Goal: Transaction & Acquisition: Purchase product/service

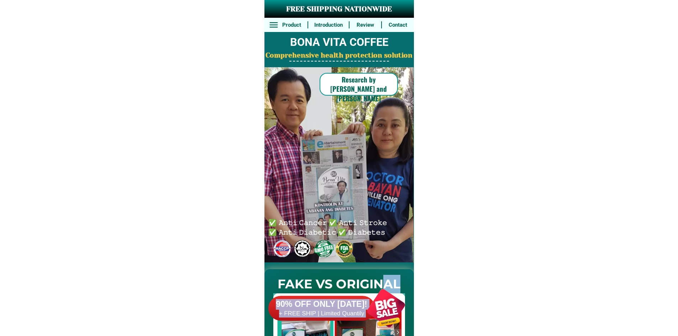
click at [372, 297] on div at bounding box center [386, 308] width 56 height 56
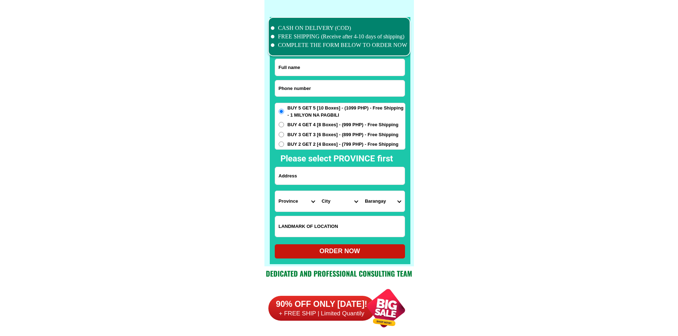
scroll to position [5532, 0]
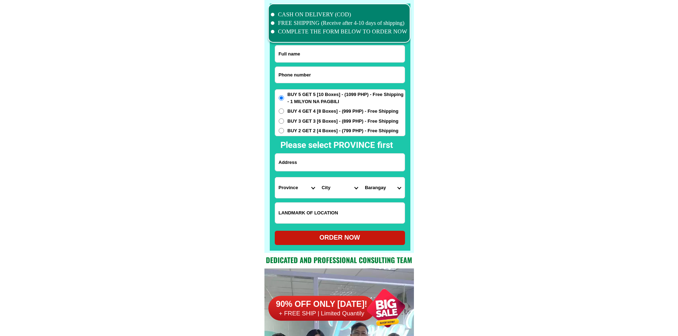
click at [328, 73] on input "Input phone_number" at bounding box center [340, 75] width 130 height 16
paste input "09996795030"
type input "09996795030"
click at [334, 51] on input "Input full_name" at bounding box center [340, 54] width 130 height 17
paste input "Grace b.Alcanar"
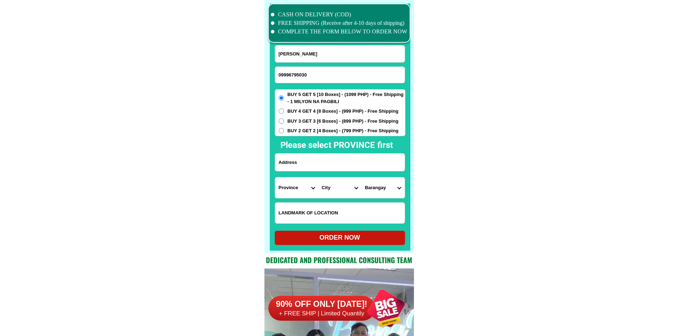
type input "Grace b.Alcanar"
click at [330, 160] on input "Input address" at bounding box center [340, 162] width 130 height 17
paste input "Zone 9 Bagumbayan St. Poblacion Pamplona Can Sur"
type input "Zone 9 Bagumbayan St. Poblacion Pamplona Can Sur"
click at [296, 185] on select "Province [GEOGRAPHIC_DATA] [GEOGRAPHIC_DATA] [GEOGRAPHIC_DATA] [GEOGRAPHIC_DATA…" at bounding box center [296, 188] width 43 height 21
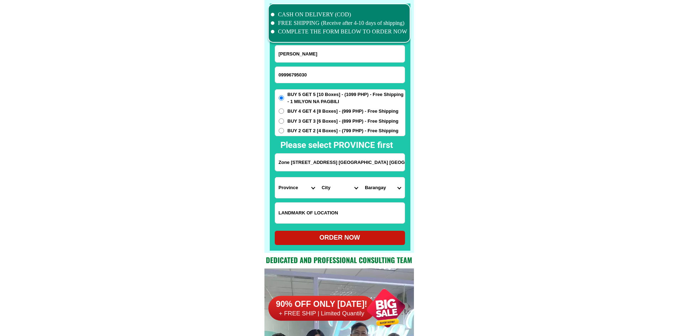
select select "63_374"
click at [344, 192] on select "City Baao Balatan Bombon Buhi Bula Cabusao Calabanga Camaligan Camarines-sur-ba…" at bounding box center [339, 188] width 43 height 21
click at [331, 189] on select "City Baao Balatan Bombon Buhi Bula Cabusao Calabanga Camaligan Camarines-sur-ba…" at bounding box center [339, 188] width 43 height 21
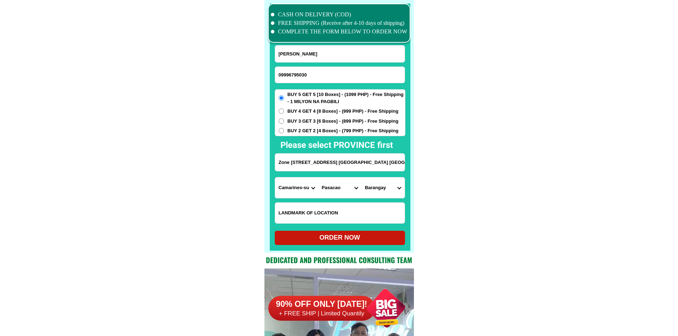
click at [331, 189] on select "City Baao Balatan Bombon Buhi Bula Cabusao Calabanga Camaligan Camarines-sur-ba…" at bounding box center [339, 188] width 43 height 21
select select "63_3745386"
click at [318, 178] on select "City Baao Balatan Bombon Buhi Bula Cabusao Calabanga Camaligan Camarines-sur-ba…" at bounding box center [339, 188] width 43 height 21
click at [383, 194] on select "Barangay Batang Burabod Cagbibi Cagbunga Calawat Del rosario Patong Poblacion S…" at bounding box center [382, 188] width 43 height 21
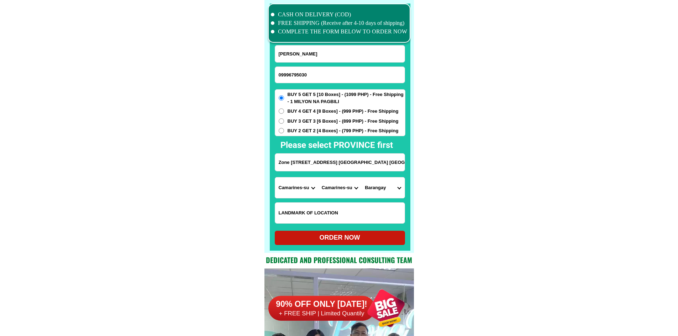
select select "63_37453862241"
click at [382, 234] on div "ORDER NOW" at bounding box center [340, 238] width 130 height 10
radio input "true"
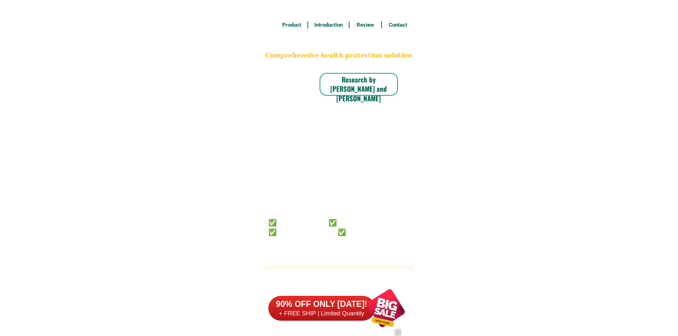
scroll to position [5532, 0]
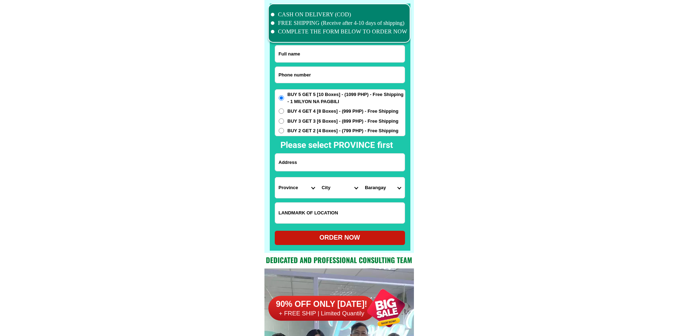
click at [306, 76] on input "Input phone_number" at bounding box center [340, 75] width 130 height 16
paste input "09120700486"
type input "09120700486"
drag, startPoint x: 310, startPoint y: 55, endPoint x: 268, endPoint y: 9, distance: 62.2
click at [310, 55] on input "Input full_name" at bounding box center [340, 54] width 130 height 17
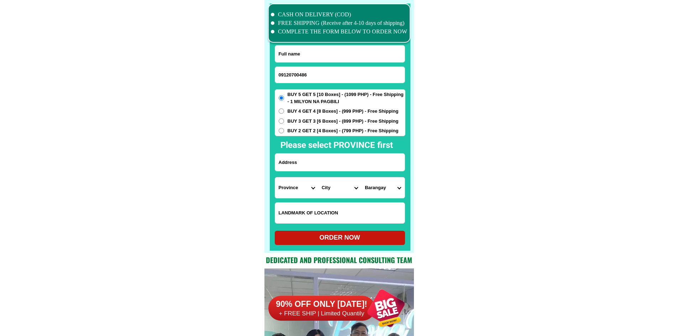
paste input "[PERSON_NAME]"
type input "[PERSON_NAME]"
click at [333, 168] on input "Input address" at bounding box center [340, 162] width 130 height 17
paste input "Market3 blk13 lot 1 Pfda nbbn [GEOGRAPHIC_DATA]"
click at [356, 165] on input "Market3 blk13 lot 1 Pfda nbbn [GEOGRAPHIC_DATA]" at bounding box center [340, 162] width 130 height 17
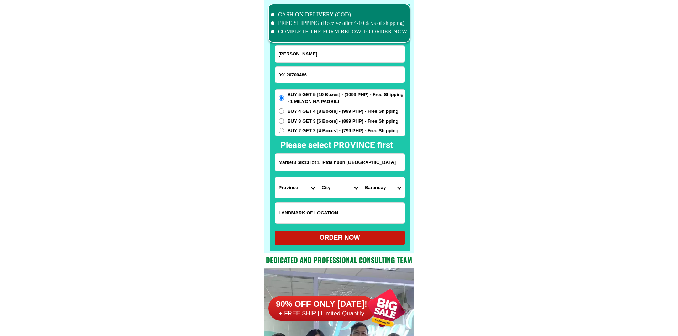
click at [356, 165] on input "Market3 blk13 lot 1 Pfda nbbn [GEOGRAPHIC_DATA]" at bounding box center [340, 162] width 130 height 17
click at [349, 163] on input "Market3 blk13 lot 1 Pfda nbbn [GEOGRAPHIC_DATA]" at bounding box center [340, 162] width 130 height 17
drag, startPoint x: 347, startPoint y: 163, endPoint x: 374, endPoint y: 165, distance: 27.1
click at [374, 165] on input "Market3 blk13 lot 1 Pfda nbbn [GEOGRAPHIC_DATA]" at bounding box center [340, 162] width 130 height 17
type input "Market3 blk13 lot 1 Pfda nbbn [GEOGRAPHIC_DATA]"
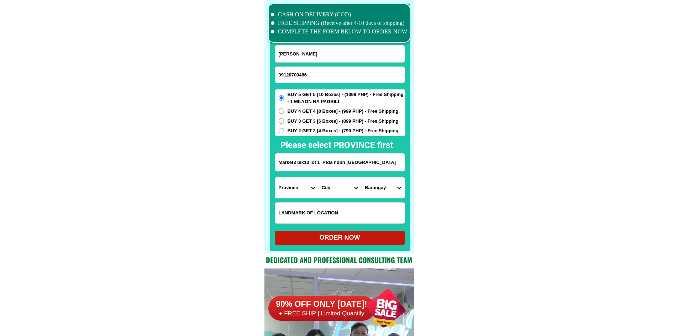
click at [300, 188] on select "Province [GEOGRAPHIC_DATA] [GEOGRAPHIC_DATA] [GEOGRAPHIC_DATA] [GEOGRAPHIC_DATA…" at bounding box center [296, 188] width 43 height 21
select select "63_219"
click at [336, 193] on select "City [GEOGRAPHIC_DATA] [GEOGRAPHIC_DATA] [GEOGRAPHIC_DATA] [GEOGRAPHIC_DATA]-ci…" at bounding box center [339, 188] width 43 height 21
select select "63_2199364"
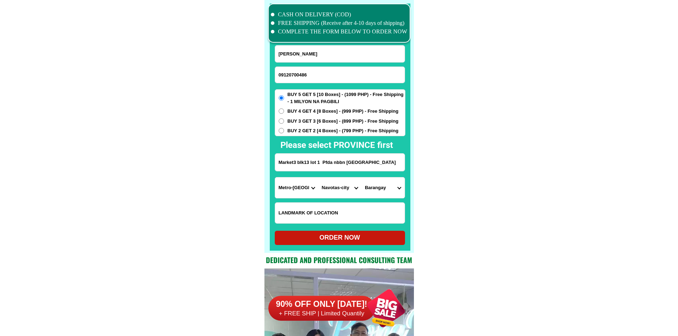
click at [379, 190] on select "Barangay Bagumbayan north Bagumbayan [GEOGRAPHIC_DATA] east Navotas west NBBS D…" at bounding box center [382, 188] width 43 height 21
click at [354, 189] on select "City [GEOGRAPHIC_DATA] [GEOGRAPHIC_DATA] [GEOGRAPHIC_DATA] [GEOGRAPHIC_DATA]-ci…" at bounding box center [339, 188] width 43 height 21
click at [373, 189] on select "Barangay Bagumbayan north Bagumbayan [GEOGRAPHIC_DATA] east Navotas west NBBS D…" at bounding box center [382, 188] width 43 height 21
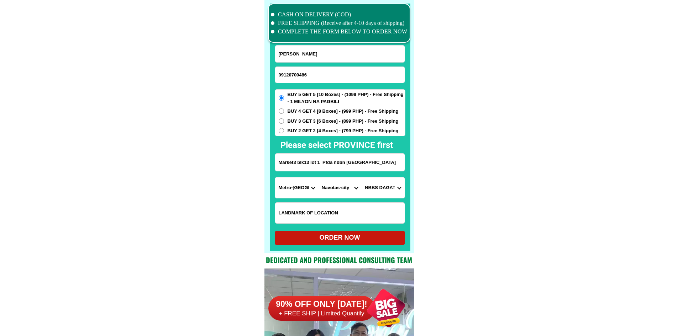
select select "63_219936497500113"
click at [361, 240] on div "ORDER NOW" at bounding box center [340, 238] width 130 height 10
type input "[PERSON_NAME]"
radio input "true"
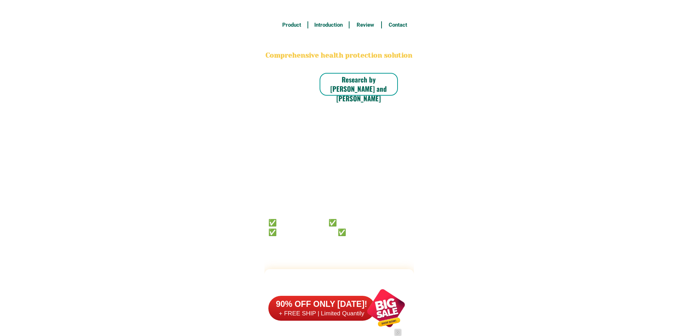
scroll to position [5532, 0]
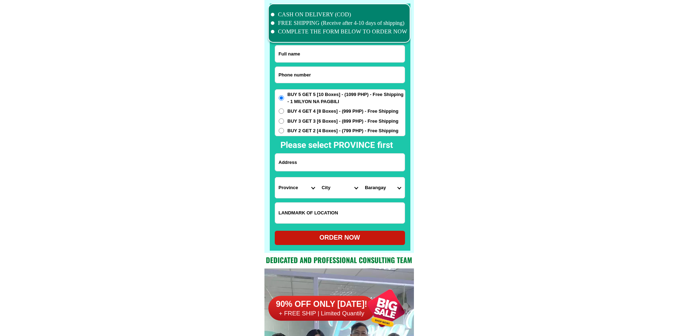
click at [348, 74] on input "Input phone_number" at bounding box center [340, 75] width 130 height 16
paste input "9266317514"
type input "09266317514"
click at [312, 61] on input "Input full_name" at bounding box center [340, 54] width 130 height 17
paste input "Angelita Mallari"
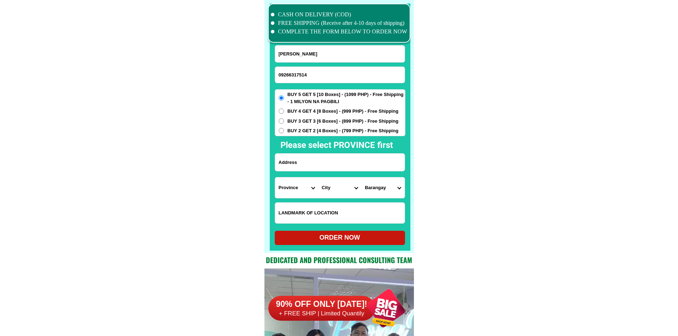
type input "Angelita Mallari"
drag, startPoint x: 317, startPoint y: 165, endPoint x: 317, endPoint y: 158, distance: 7.5
click at [317, 165] on input "Input address" at bounding box center [340, 162] width 130 height 17
paste input "22 0rchid st.Sunnyside barangay Fairview purok 1"
type input "22 0rchid st.Sunnyside barangay Fairview purok 1"
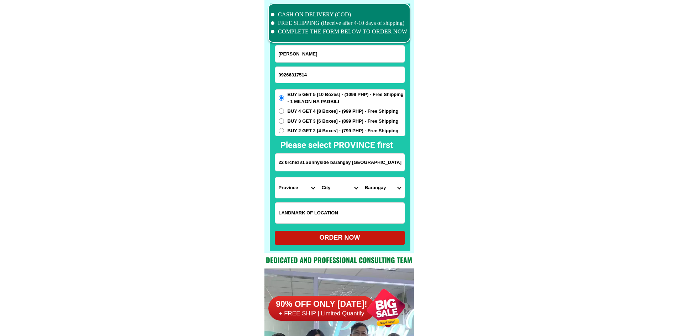
click at [316, 120] on span "BUY 3 GET 3 [6 Boxes] - (899 PHP) - Free Shipping" at bounding box center [343, 121] width 111 height 7
click at [284, 120] on input "BUY 3 GET 3 [6 Boxes] - (899 PHP) - Free Shipping" at bounding box center [281, 121] width 5 height 5
radio input "true"
drag, startPoint x: 470, startPoint y: 176, endPoint x: 416, endPoint y: 185, distance: 54.9
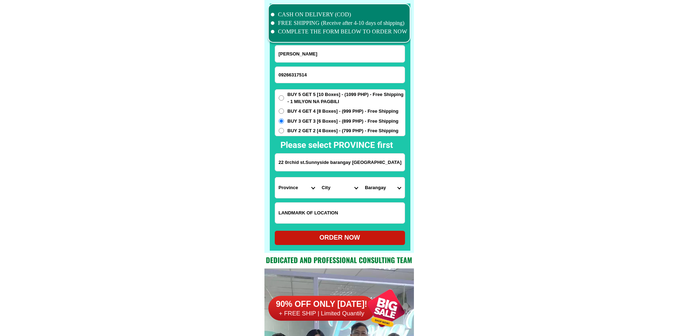
drag, startPoint x: 343, startPoint y: 161, endPoint x: 350, endPoint y: 161, distance: 7.1
click at [350, 161] on input "22 0rchid st.Sunnyside barangay Fairview purok 1" at bounding box center [340, 162] width 130 height 17
click at [355, 162] on input "22 0rchid st.Sunnyside barangay Fairview purok 1" at bounding box center [340, 162] width 130 height 17
click at [316, 165] on input "22 0rchid st.Sunnyside barangay Fairview purok 1" at bounding box center [340, 162] width 130 height 17
drag, startPoint x: 293, startPoint y: 178, endPoint x: 296, endPoint y: 184, distance: 6.4
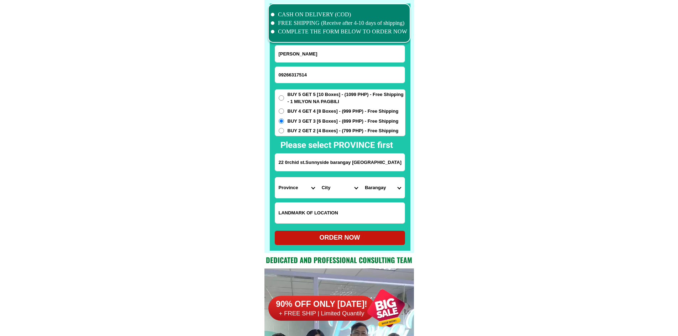
click at [295, 183] on select "Province [GEOGRAPHIC_DATA] [GEOGRAPHIC_DATA] [GEOGRAPHIC_DATA] [GEOGRAPHIC_DATA…" at bounding box center [296, 188] width 43 height 21
select select "63_219"
click at [333, 189] on select "City" at bounding box center [339, 188] width 43 height 21
select select "63_2194070"
drag, startPoint x: 405, startPoint y: 189, endPoint x: 375, endPoint y: 186, distance: 30.1
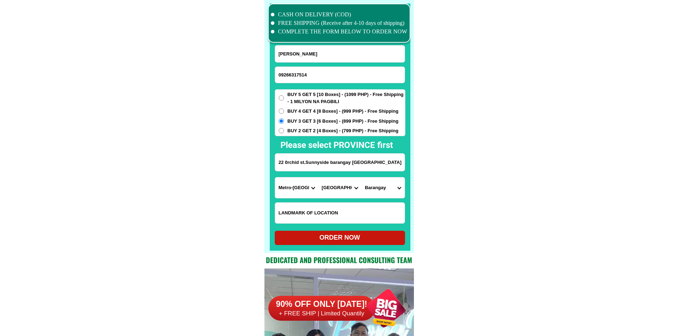
click at [405, 190] on div at bounding box center [340, 127] width 141 height 247
click at [375, 186] on select "Barangay Alicia Amihan Apolonio samson Aurora Baesa Bagbag Bago bantay Bagong l…" at bounding box center [382, 188] width 43 height 21
select select "63_21940702958"
click at [370, 235] on div "ORDER NOW" at bounding box center [340, 238] width 130 height 10
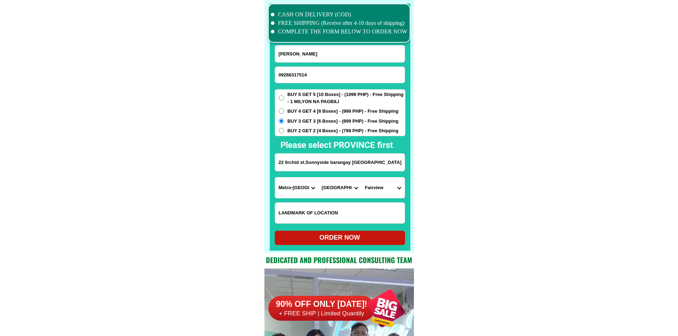
radio input "true"
